Goal: Transaction & Acquisition: Purchase product/service

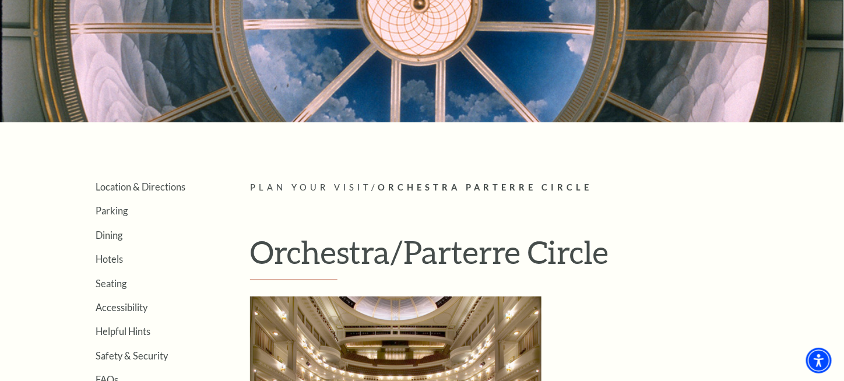
scroll to position [117, 0]
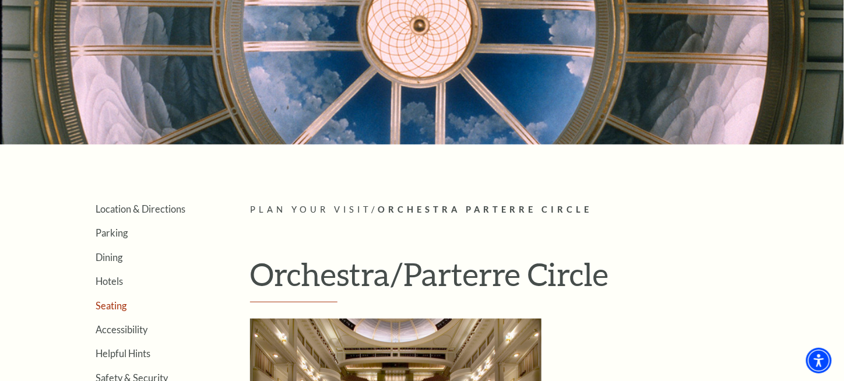
click at [111, 305] on link "Seating" at bounding box center [111, 305] width 31 height 11
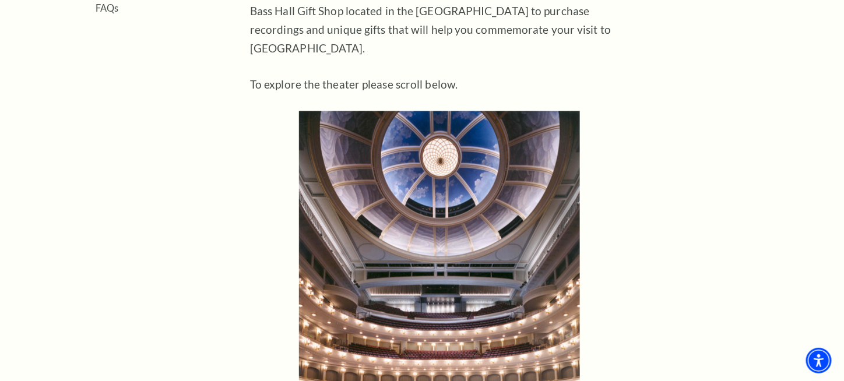
scroll to position [291, 0]
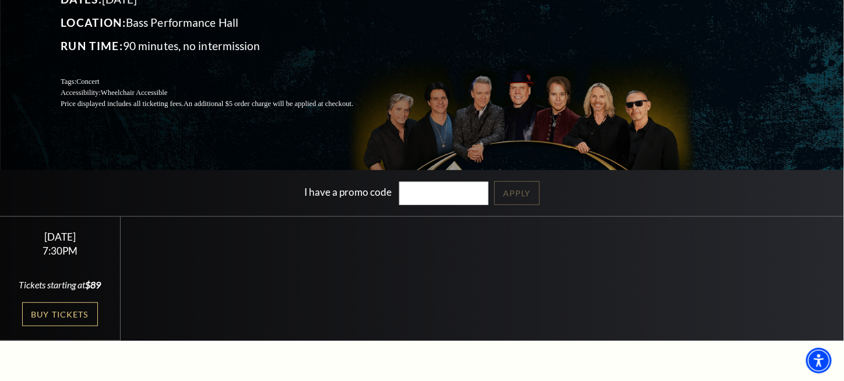
scroll to position [233, 0]
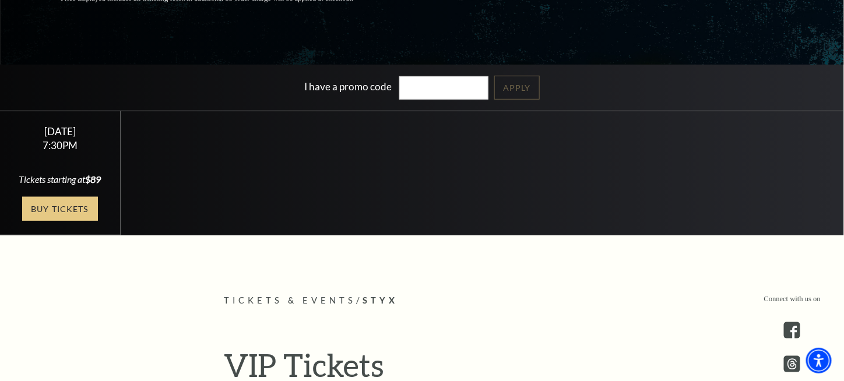
click at [61, 221] on link "Buy Tickets" at bounding box center [60, 209] width 76 height 24
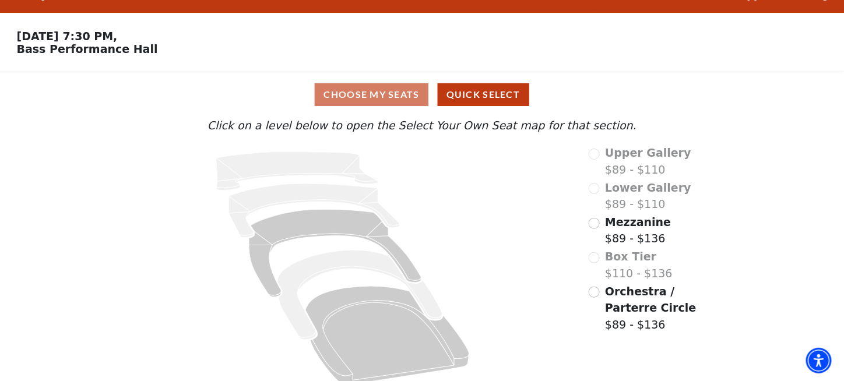
scroll to position [38, 0]
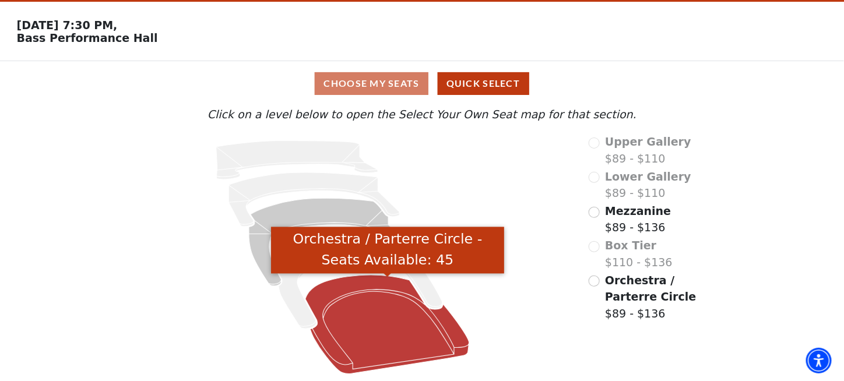
click at [407, 335] on icon "Orchestra / Parterre Circle - Seats Available: 45" at bounding box center [387, 324] width 164 height 99
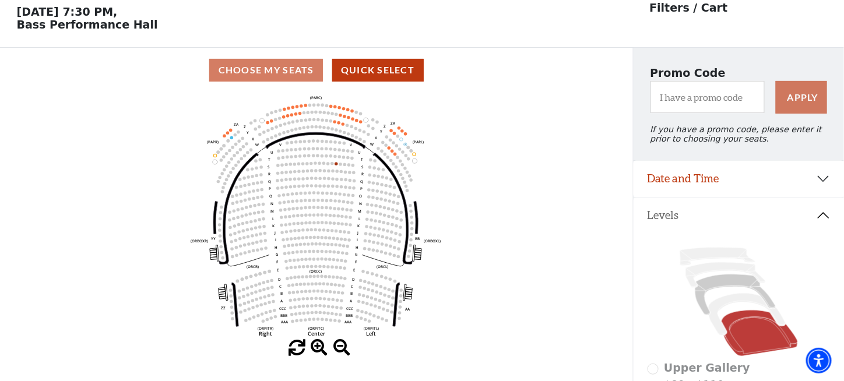
scroll to position [54, 0]
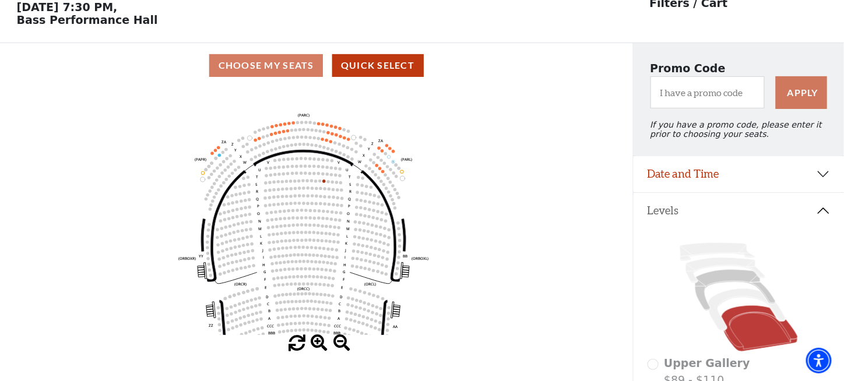
drag, startPoint x: 385, startPoint y: 227, endPoint x: 373, endPoint y: 250, distance: 25.8
click at [373, 250] on g "Left (ORPITL) Right (ORPITR) Center (ORPITC) ZZ AA YY BB ZA ZA (ORCL) (ORCR) (O…" at bounding box center [303, 233] width 249 height 242
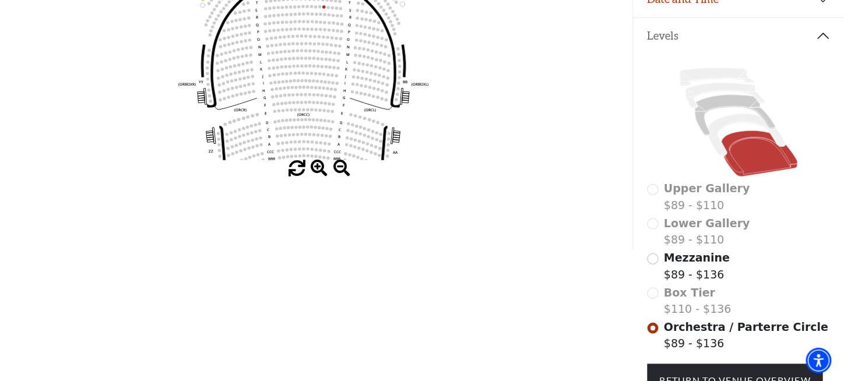
click at [674, 299] on span "Box Tier" at bounding box center [689, 292] width 51 height 13
click at [736, 119] on icon at bounding box center [739, 122] width 183 height 115
click at [734, 128] on icon at bounding box center [746, 135] width 77 height 42
click at [739, 142] on icon at bounding box center [760, 154] width 76 height 46
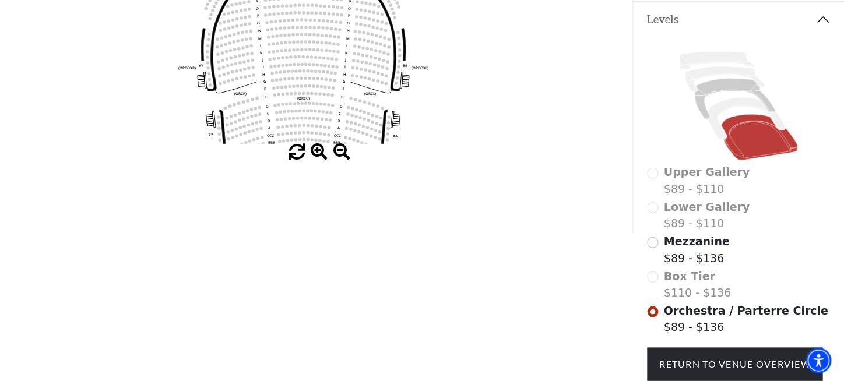
scroll to position [333, 0]
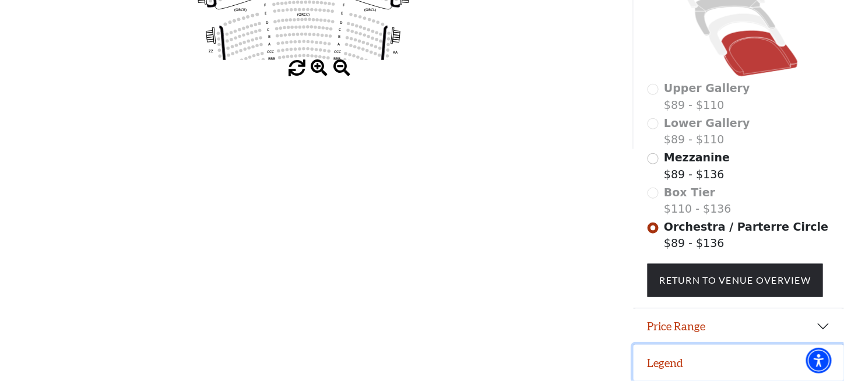
click at [663, 364] on button "Legend" at bounding box center [739, 363] width 210 height 36
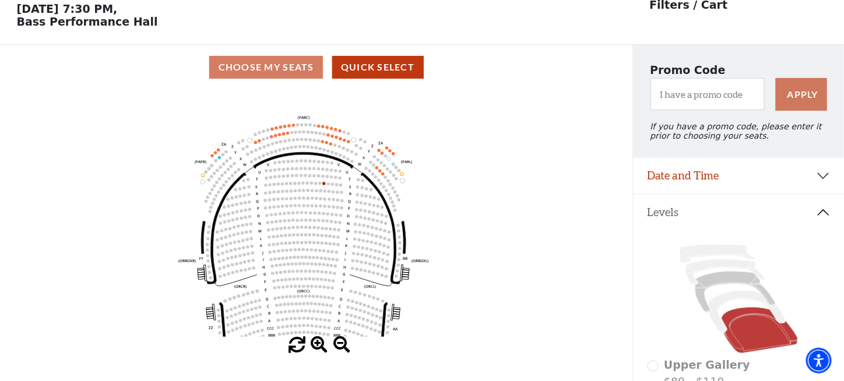
scroll to position [0, 0]
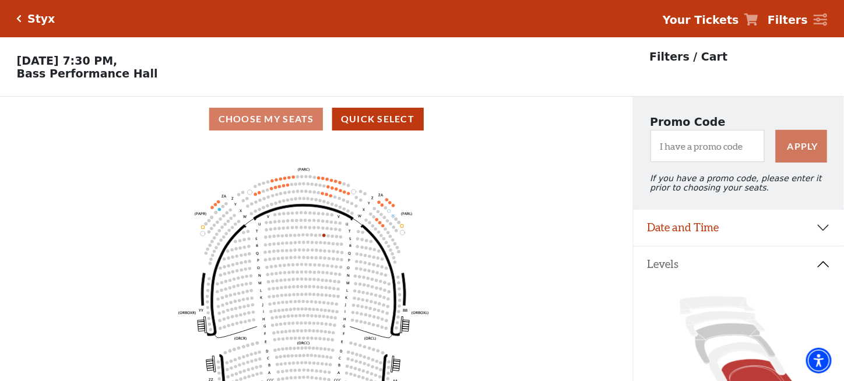
click at [266, 122] on div "Choose My Seats Quick Select" at bounding box center [316, 119] width 633 height 23
click at [391, 122] on button "Quick Select" at bounding box center [378, 119] width 92 height 23
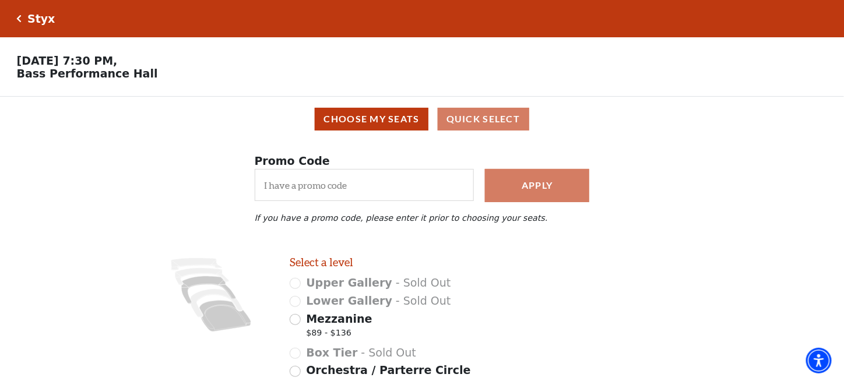
scroll to position [107, 0]
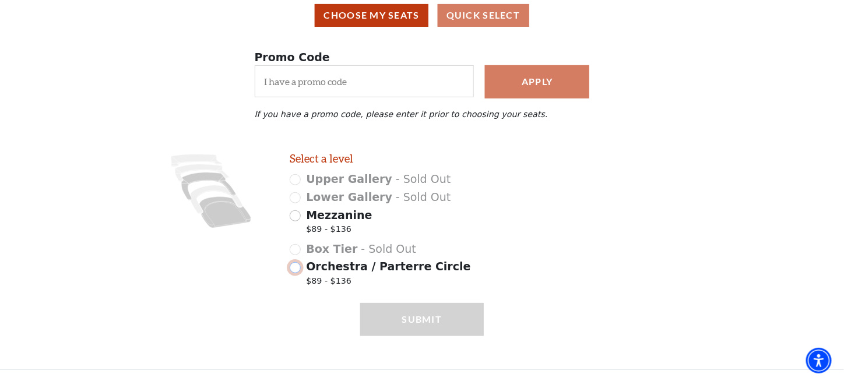
click at [296, 265] on input "Orchestra / Parterre Circle $89 - $136" at bounding box center [295, 267] width 11 height 11
radio input "true"
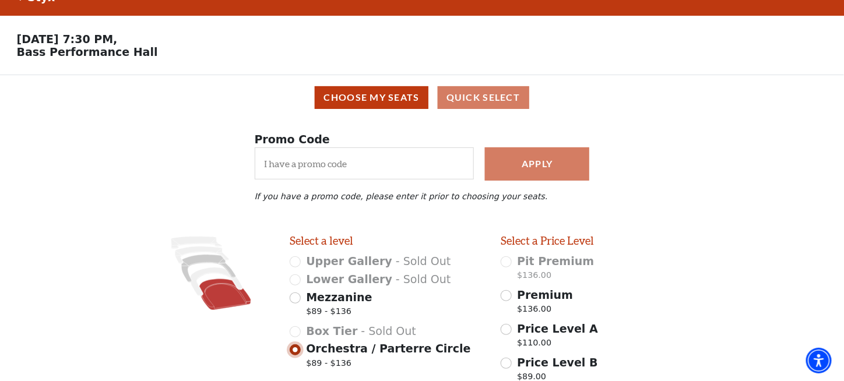
scroll to position [0, 0]
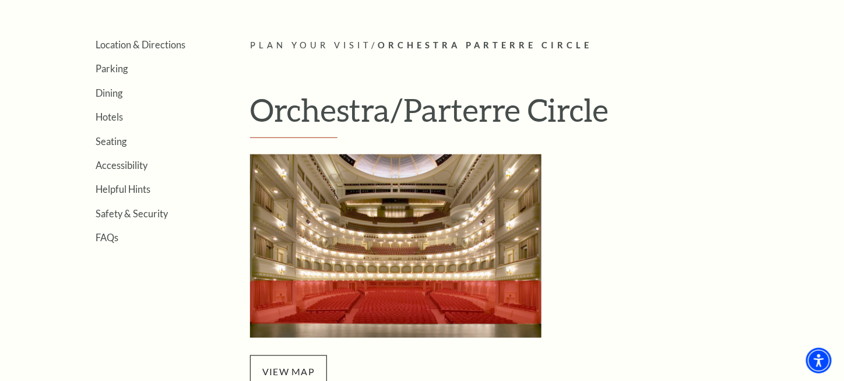
scroll to position [350, 0]
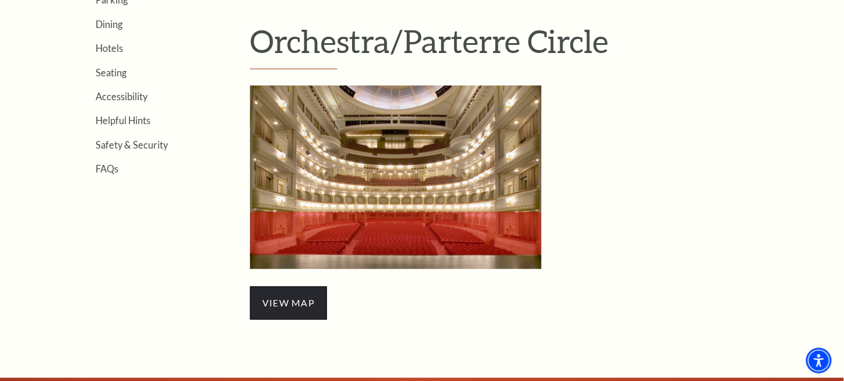
click at [297, 304] on span "view map" at bounding box center [288, 303] width 77 height 33
